Goal: Transaction & Acquisition: Subscribe to service/newsletter

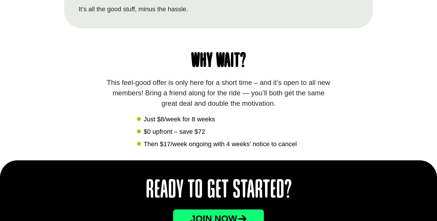
scroll to position [571, 0]
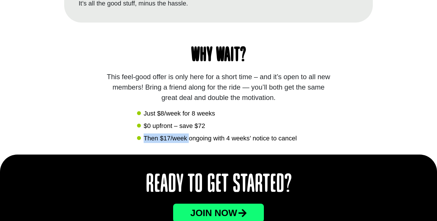
drag, startPoint x: 144, startPoint y: 137, endPoint x: 189, endPoint y: 141, distance: 45.3
click at [189, 141] on span "Then $17/week ongoing with 4 weeks’ notice to cancel" at bounding box center [219, 138] width 155 height 10
click at [188, 141] on span "Then $17/week ongoing with 4 weeks’ notice to cancel" at bounding box center [219, 138] width 155 height 10
drag, startPoint x: 163, startPoint y: 138, endPoint x: 169, endPoint y: 138, distance: 5.8
click at [169, 138] on span "Then $17/week ongoing with 4 weeks’ notice to cancel" at bounding box center [219, 138] width 155 height 10
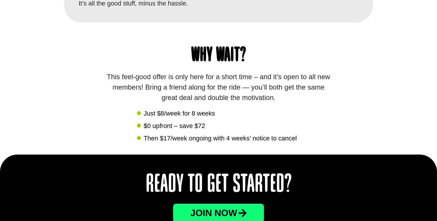
click at [300, 143] on div "Why wait? This feel-good offer is only here for a short time – and it’s open to…" at bounding box center [218, 89] width 309 height 132
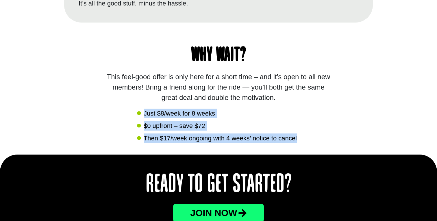
drag, startPoint x: 302, startPoint y: 139, endPoint x: 140, endPoint y: 110, distance: 164.3
click at [140, 110] on div "Why wait? This feel-good offer is only here for a short time – and it’s open to…" at bounding box center [218, 89] width 309 height 132
click at [151, 98] on icon at bounding box center [148, 101] width 9 height 9
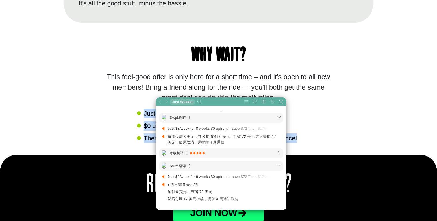
scroll to position [51, 178]
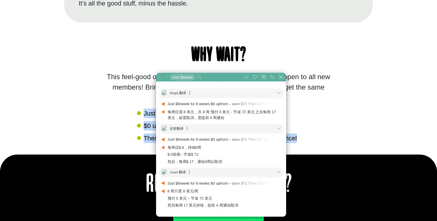
click at [117, 128] on div "Why wait? This feel-good offer is only here for a short time – and it’s open to…" at bounding box center [218, 89] width 309 height 132
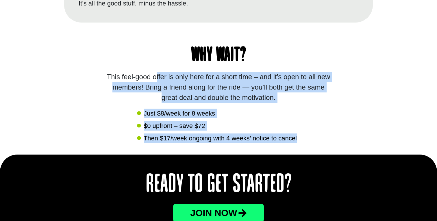
drag, startPoint x: 306, startPoint y: 135, endPoint x: 125, endPoint y: 76, distance: 190.9
click at [125, 76] on div "Why wait? This feel-good offer is only here for a short time – and it’s open to…" at bounding box center [218, 89] width 309 height 132
click at [126, 87] on div "This feel-good offer is only here for a short time – and it’s open to all new m…" at bounding box center [218, 87] width 228 height 31
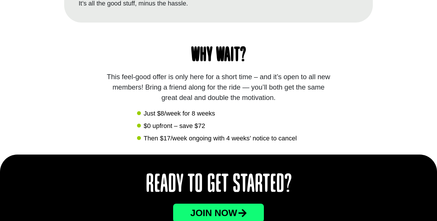
click at [185, 139] on span "Then $17/week ongoing with 4 weeks’ notice to cancel" at bounding box center [219, 138] width 155 height 10
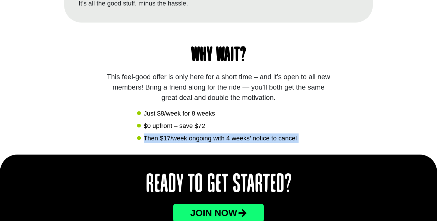
click at [185, 139] on span "Then $17/week ongoing with 4 weeks’ notice to cancel" at bounding box center [219, 138] width 155 height 10
click at [185, 142] on span "Then $17/week ongoing with 4 weeks’ notice to cancel" at bounding box center [219, 138] width 155 height 10
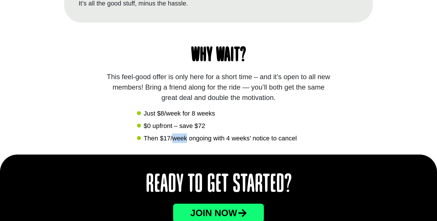
click at [185, 142] on span "Then $17/week ongoing with 4 weeks’ notice to cancel" at bounding box center [219, 138] width 155 height 10
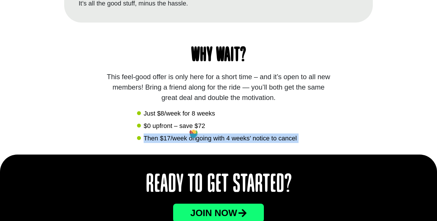
click at [185, 142] on span "Then $17/week ongoing with 4 weeks’ notice to cancel" at bounding box center [219, 138] width 155 height 10
click at [226, 141] on span "Then $17/week ongoing with 4 weeks’ notice to cancel" at bounding box center [219, 138] width 155 height 10
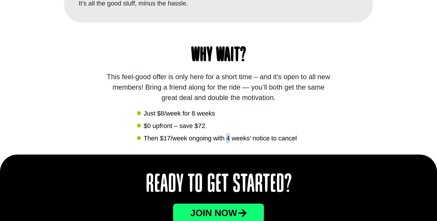
click at [226, 141] on span "Then $17/week ongoing with 4 weeks’ notice to cancel" at bounding box center [219, 138] width 155 height 10
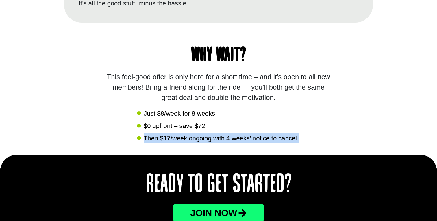
click at [226, 141] on span "Then $17/week ongoing with 4 weeks’ notice to cancel" at bounding box center [219, 138] width 155 height 10
click at [237, 134] on icon at bounding box center [235, 135] width 8 height 4
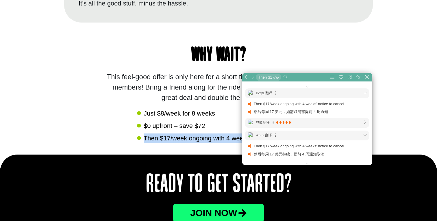
scroll to position [29, 178]
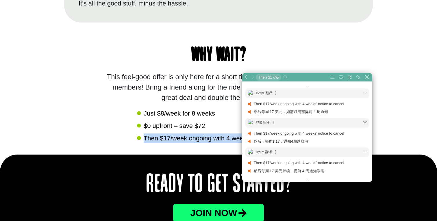
click at [218, 137] on span "Then $17/week ongoing with 4 weeks’ notice to cancel" at bounding box center [219, 138] width 155 height 10
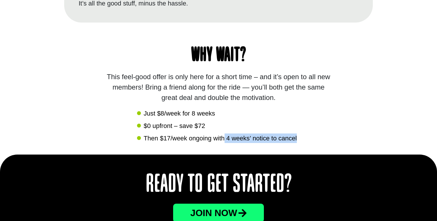
drag, startPoint x: 225, startPoint y: 138, endPoint x: 295, endPoint y: 147, distance: 70.9
click at [295, 147] on div "Why wait? This feel-good offer is only here for a short time – and it’s open to…" at bounding box center [218, 89] width 309 height 132
click at [294, 140] on span "Then $17/week ongoing with 4 weeks’ notice to cancel" at bounding box center [219, 138] width 155 height 10
drag, startPoint x: 299, startPoint y: 140, endPoint x: 133, endPoint y: 103, distance: 169.7
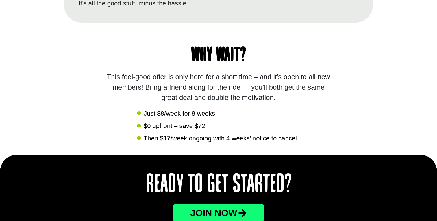
click at [133, 103] on div "Why wait? This feel-good offer is only here for a short time – and it’s open to…" at bounding box center [218, 89] width 309 height 132
click at [111, 77] on div "This feel-good offer is only here for a short time – and it’s open to all new m…" at bounding box center [218, 87] width 228 height 31
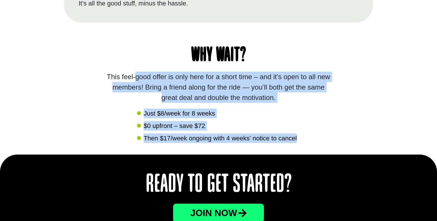
drag, startPoint x: 107, startPoint y: 76, endPoint x: 292, endPoint y: 150, distance: 198.6
click at [292, 150] on div "Why wait? This feel-good offer is only here for a short time – and it’s open to…" at bounding box center [218, 89] width 309 height 132
click at [290, 150] on div "Why wait? This feel-good offer is only here for a short time – and it’s open to…" at bounding box center [218, 89] width 309 height 132
